Goal: Task Accomplishment & Management: Use online tool/utility

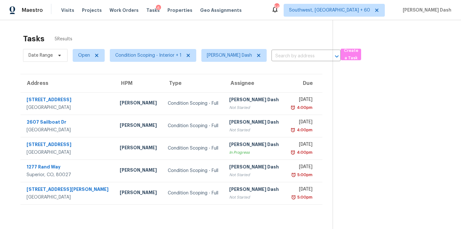
scroll to position [20, 0]
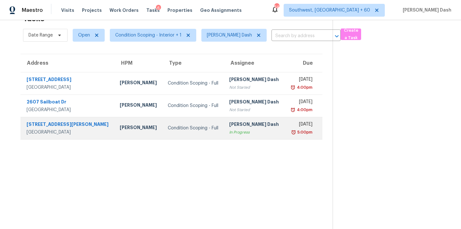
click at [229, 130] on div "In Progress" at bounding box center [254, 132] width 50 height 6
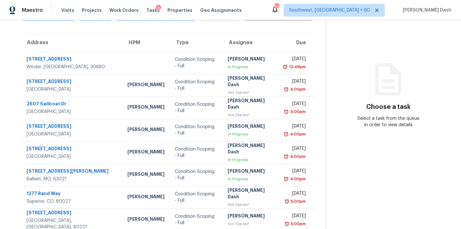
scroll to position [24, 0]
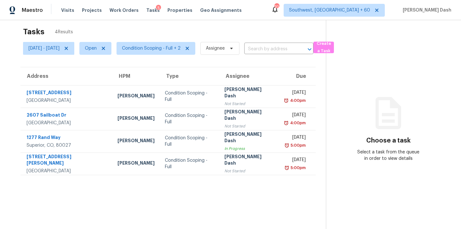
scroll to position [4, 0]
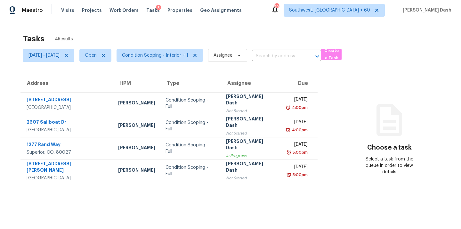
scroll to position [20, 0]
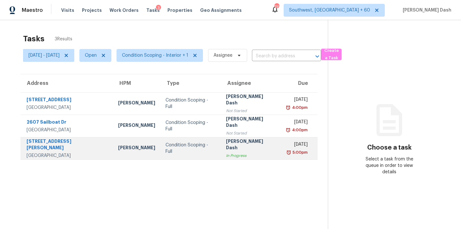
click at [241, 137] on td "[PERSON_NAME] Dash In Progress" at bounding box center [251, 148] width 60 height 22
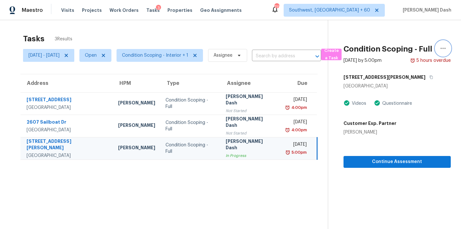
click at [442, 50] on icon "button" at bounding box center [444, 49] width 8 height 8
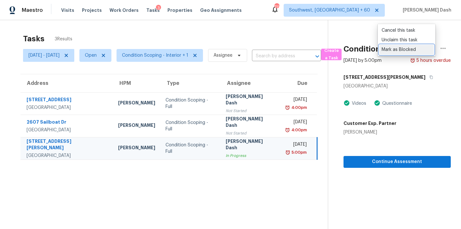
click at [388, 53] on div "Mark as Blocked" at bounding box center [407, 49] width 50 height 6
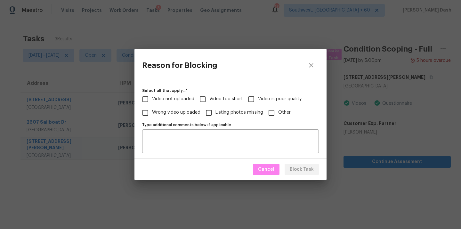
click at [217, 95] on label "Video too short" at bounding box center [219, 99] width 47 height 13
click at [210, 95] on input "Video too short" at bounding box center [202, 99] width 13 height 13
checkbox input "true"
click at [182, 100] on span "Video not uploaded" at bounding box center [173, 99] width 42 height 7
click at [152, 100] on input "Video not uploaded" at bounding box center [145, 99] width 13 height 13
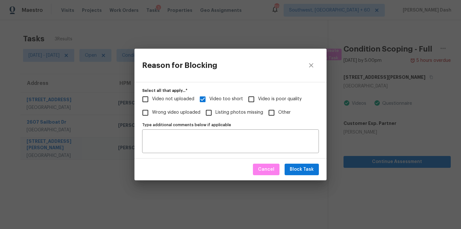
checkbox input "true"
click at [223, 99] on span "Video too short" at bounding box center [227, 99] width 34 height 7
click at [210, 99] on input "Video too short" at bounding box center [202, 99] width 13 height 13
checkbox input "false"
click at [261, 99] on span "Video is poor quality" at bounding box center [280, 99] width 44 height 7
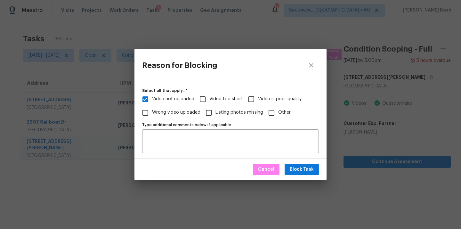
click at [258, 99] on input "Video is poor quality" at bounding box center [251, 99] width 13 height 13
checkbox input "true"
click at [210, 97] on span "Video too short" at bounding box center [227, 99] width 34 height 7
click at [209, 97] on input "Video too short" at bounding box center [202, 99] width 13 height 13
checkbox input "true"
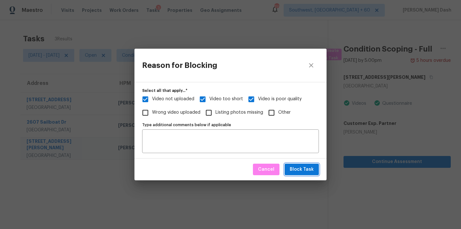
click at [300, 170] on span "Block Task" at bounding box center [302, 170] width 24 height 8
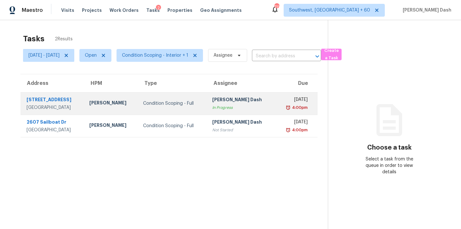
click at [197, 109] on td "Condition Scoping - Full" at bounding box center [172, 103] width 69 height 22
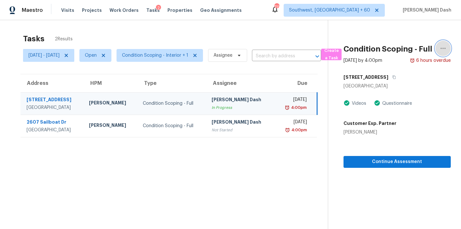
click at [444, 46] on icon "button" at bounding box center [444, 49] width 8 height 8
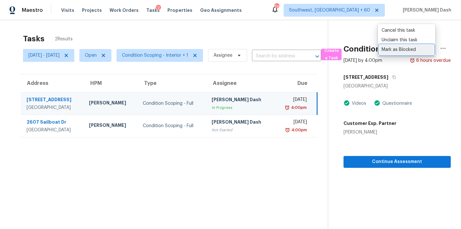
click at [398, 51] on div "Mark as Blocked" at bounding box center [407, 49] width 50 height 6
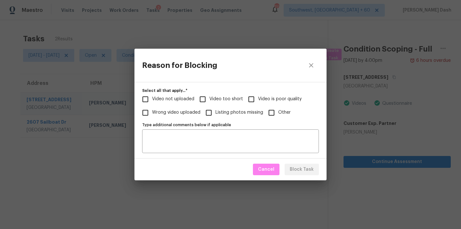
click at [232, 94] on label "Video too short" at bounding box center [219, 99] width 47 height 13
click at [210, 94] on input "Video too short" at bounding box center [202, 99] width 13 height 13
checkbox input "true"
click at [309, 172] on span "Block Task" at bounding box center [302, 170] width 24 height 8
